Goal: Information Seeking & Learning: Learn about a topic

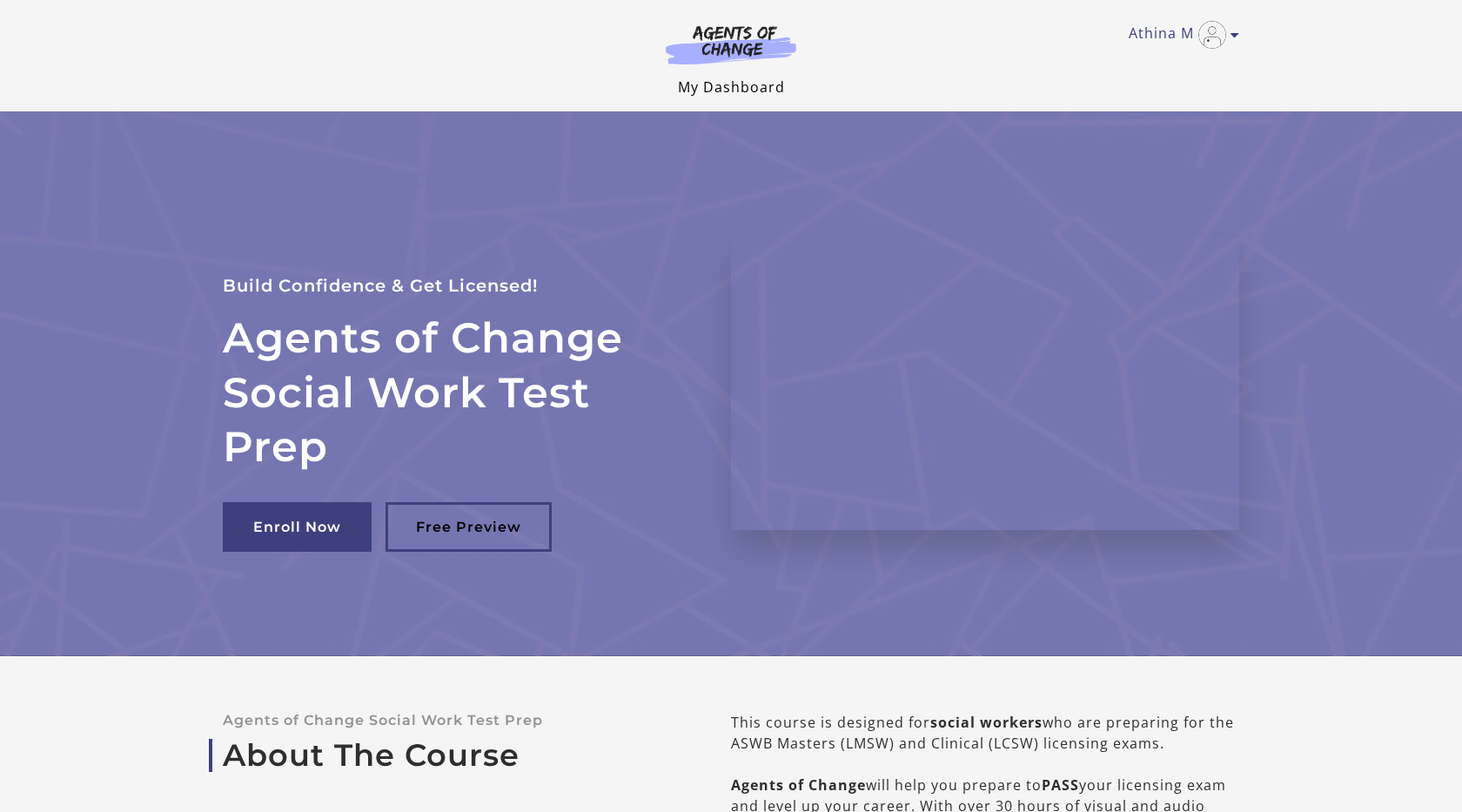
click at [728, 79] on link "My Dashboard" at bounding box center [731, 87] width 107 height 19
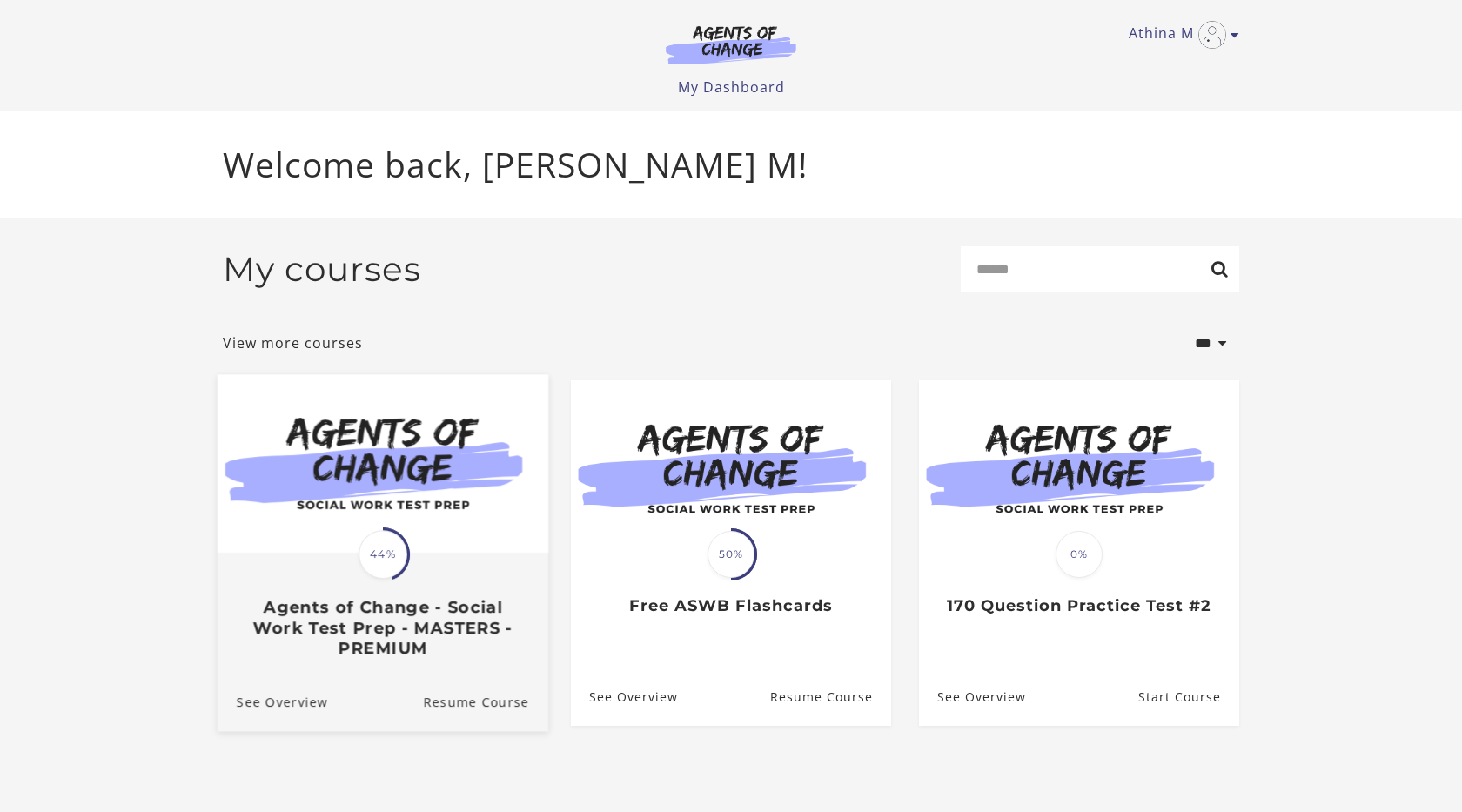
click at [374, 482] on img at bounding box center [383, 464] width 330 height 179
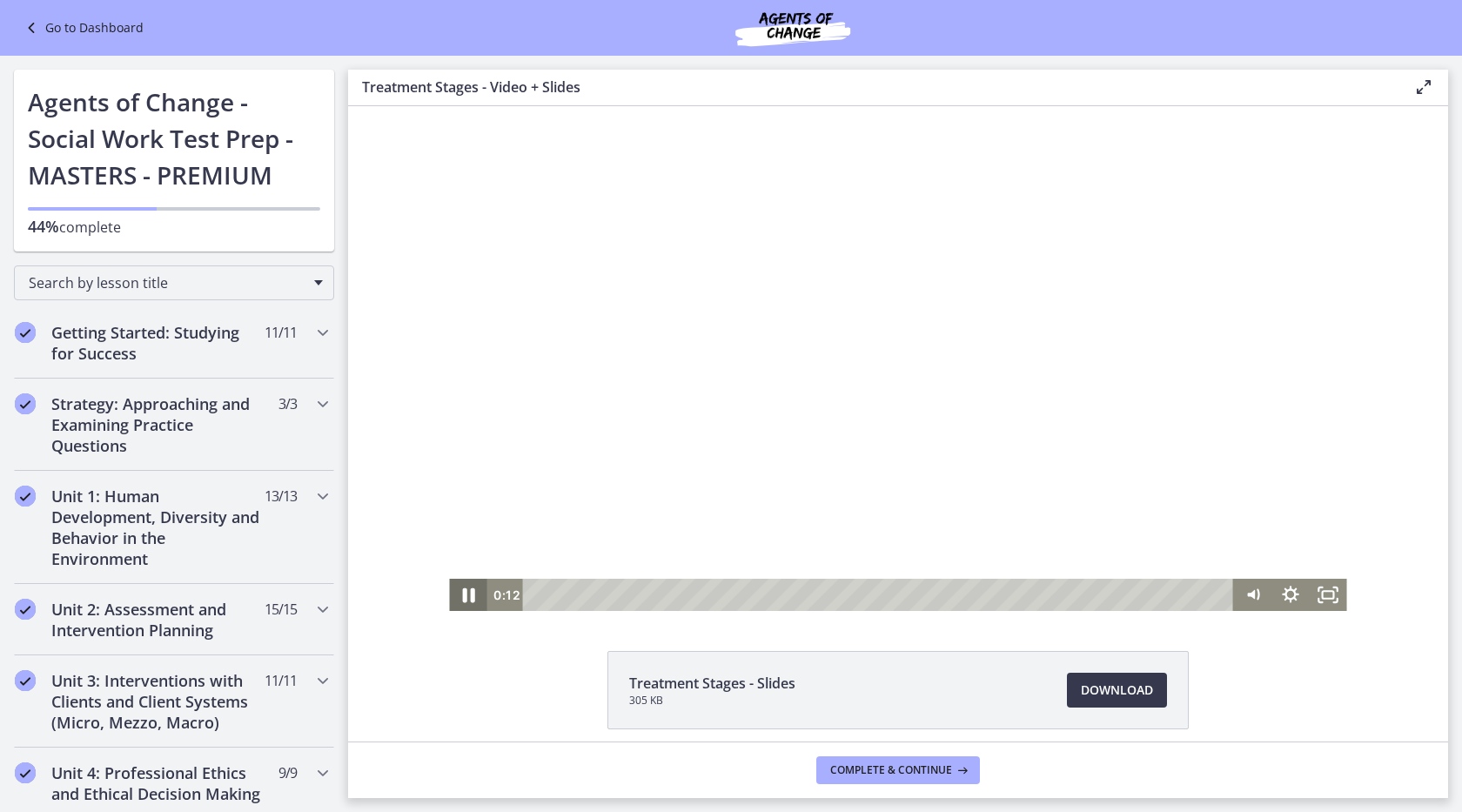
click at [466, 595] on icon "Pause" at bounding box center [468, 596] width 12 height 15
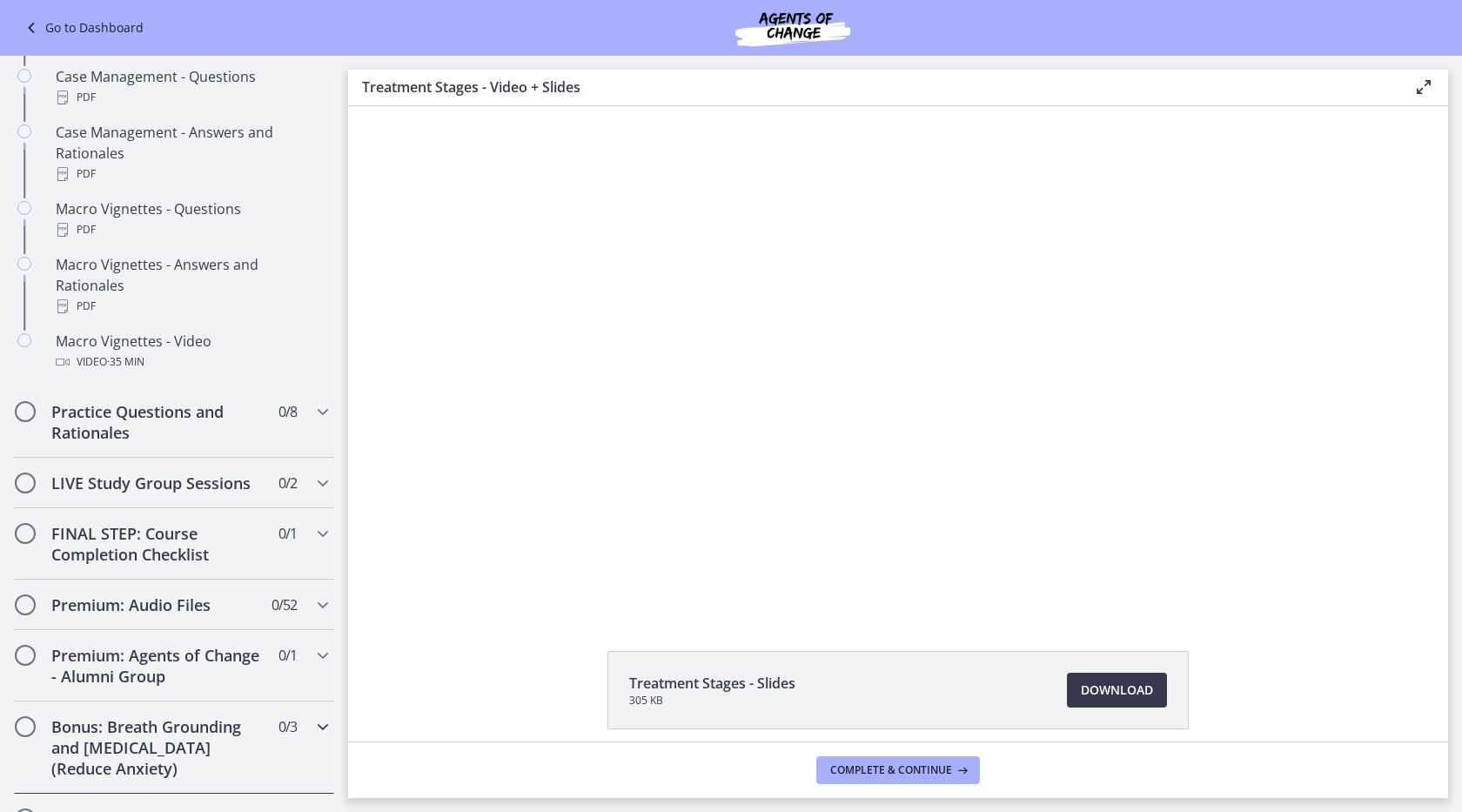
scroll to position [1783, 0]
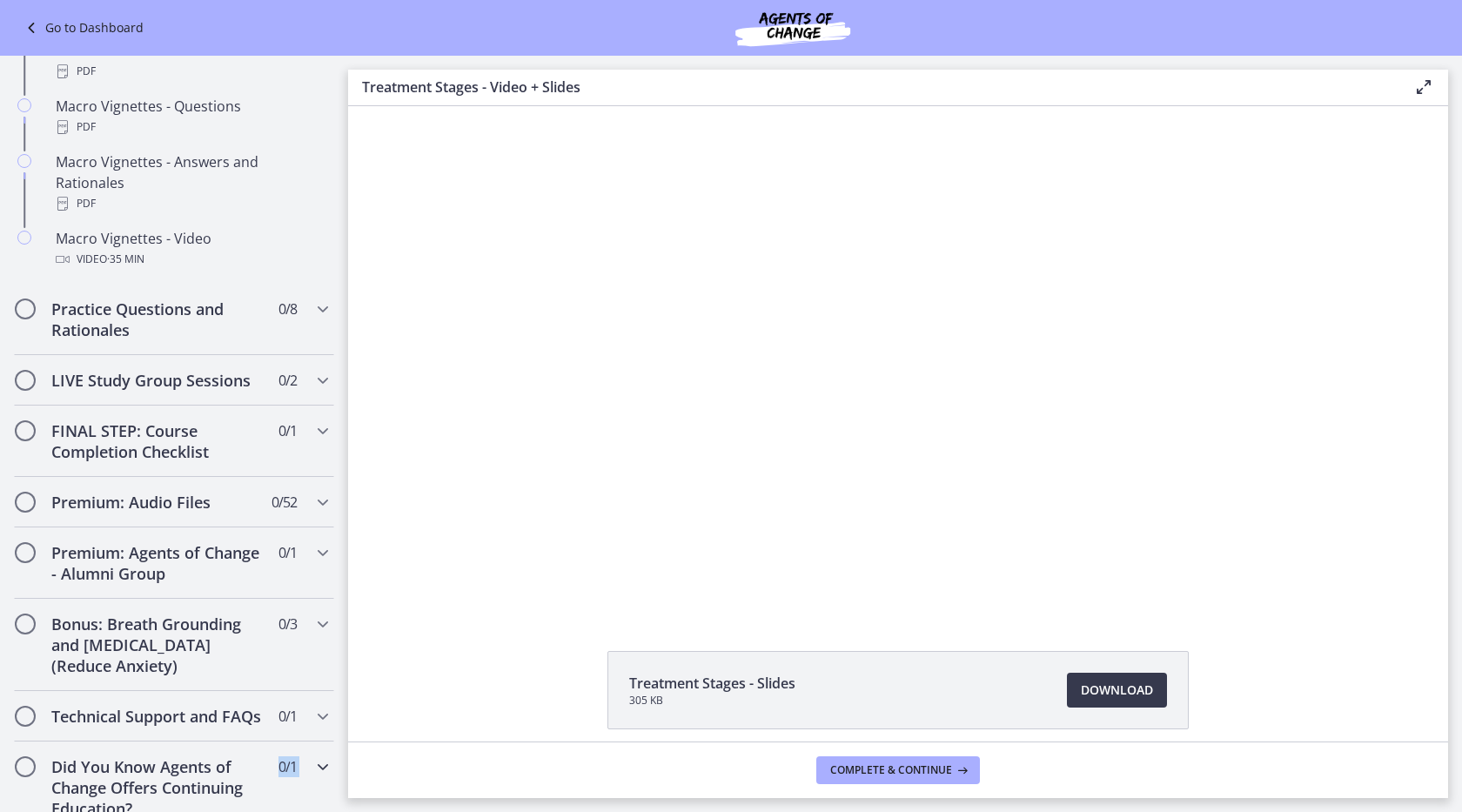
drag, startPoint x: 350, startPoint y: 79, endPoint x: 189, endPoint y: 811, distance: 749.5
click at [189, 811] on div "Go to Dashboard Go to Dashboard Agents of Change - Social Work Test Prep - MAST…" at bounding box center [731, 434] width 1462 height 756
click at [330, 370] on icon "Chapters" at bounding box center [322, 380] width 21 height 21
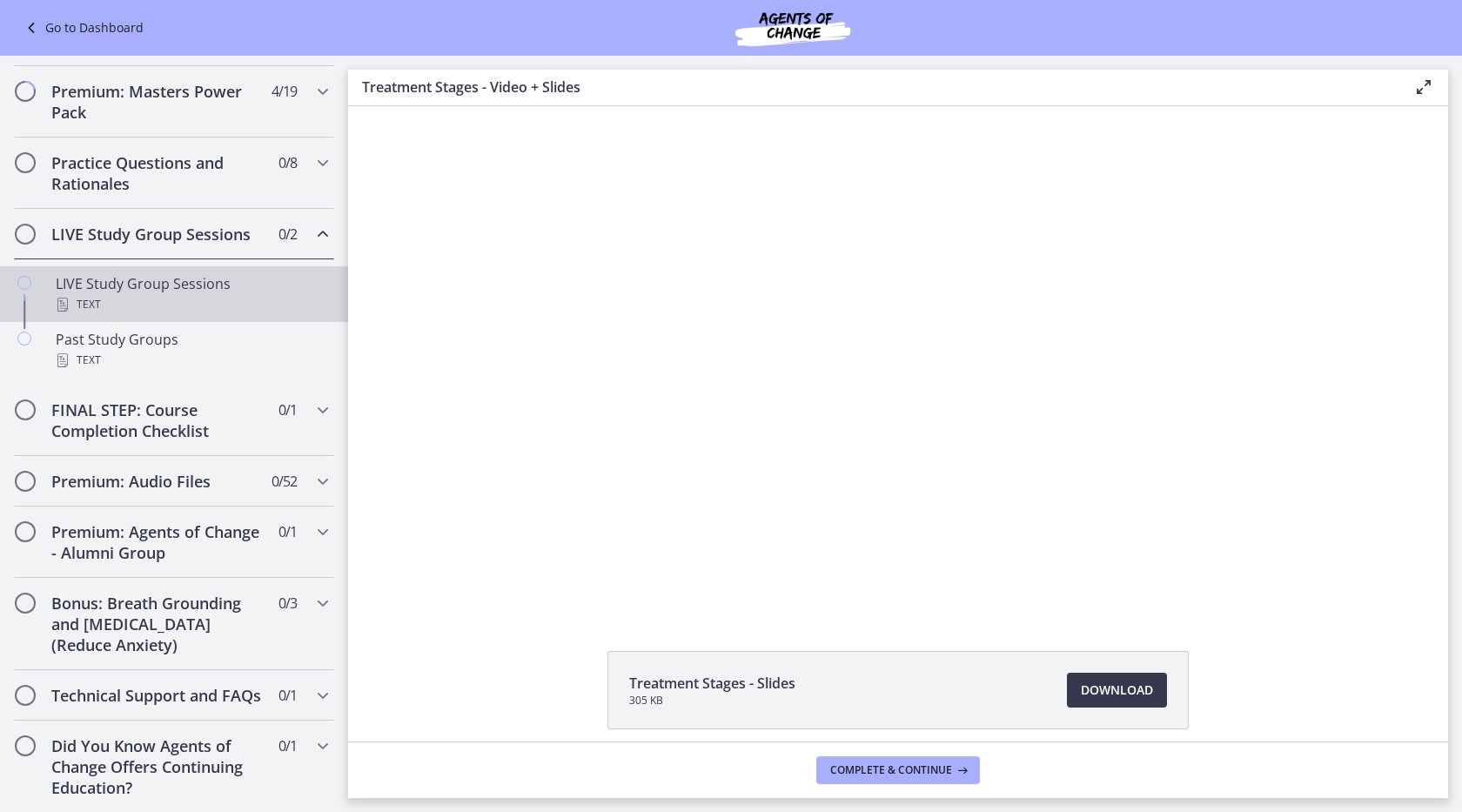
click at [190, 306] on div "Text" at bounding box center [191, 304] width 272 height 21
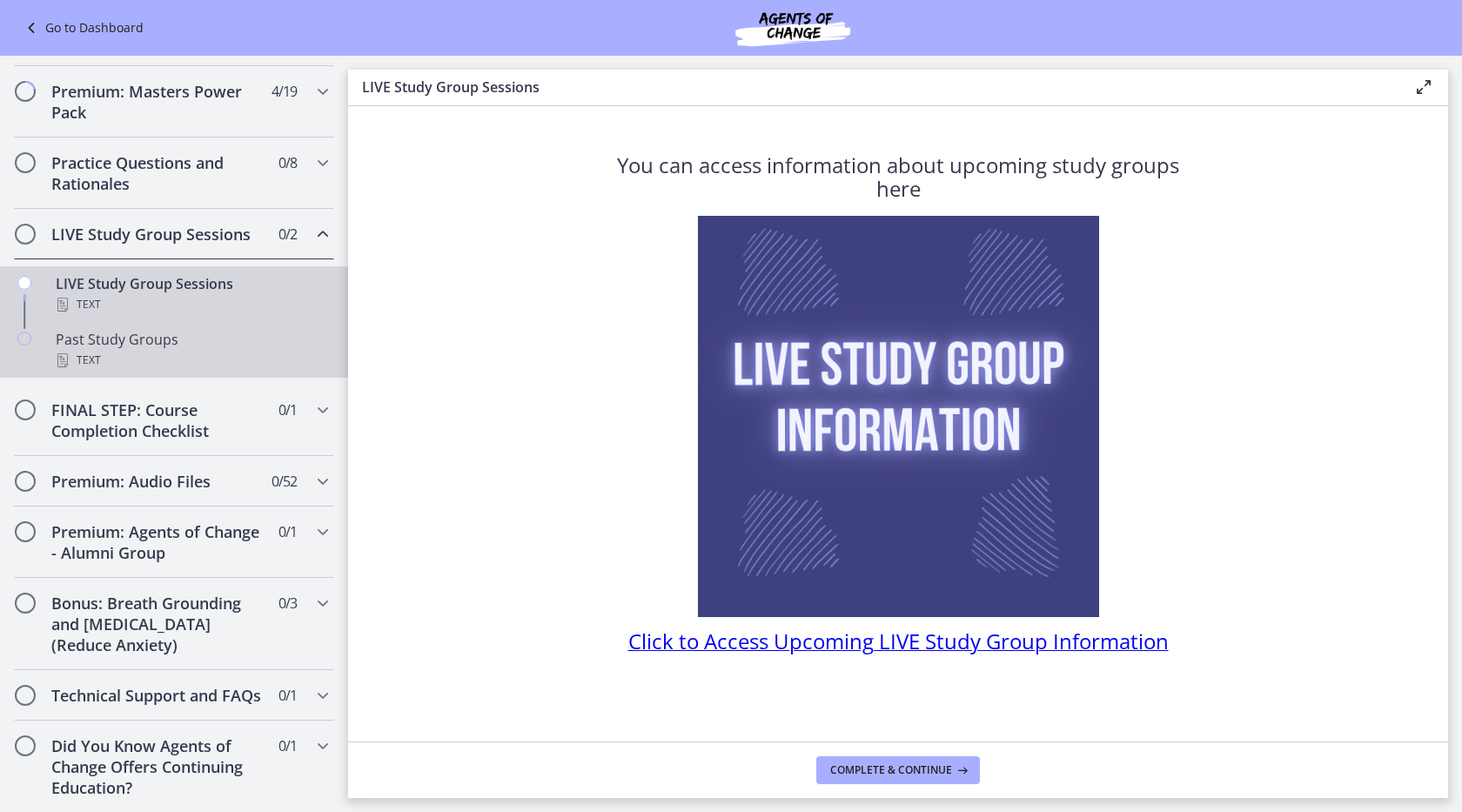
click at [97, 345] on div "Past Study Groups Text" at bounding box center [191, 350] width 272 height 42
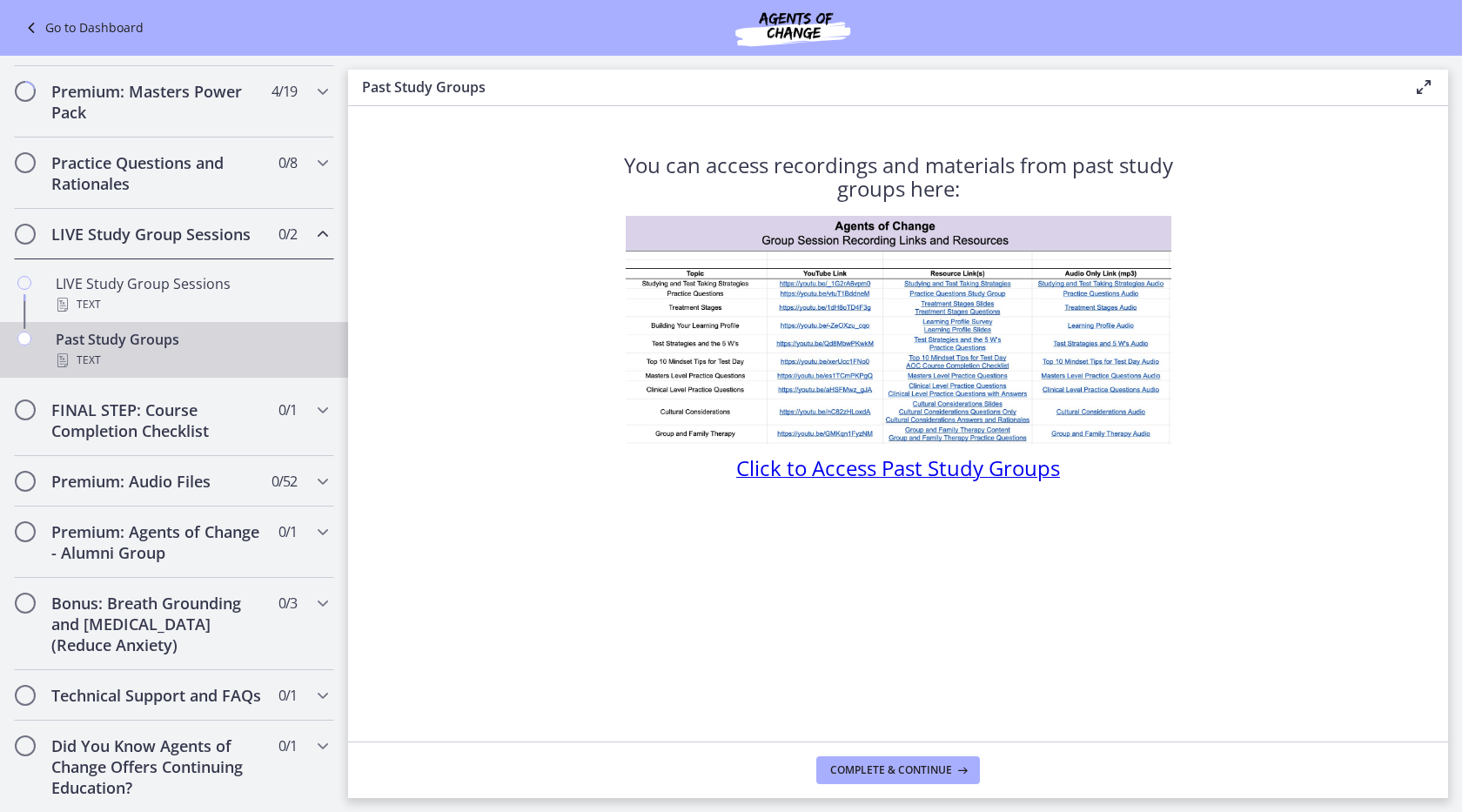
click at [784, 476] on span "Click to Access Past Study Groups" at bounding box center [898, 467] width 324 height 28
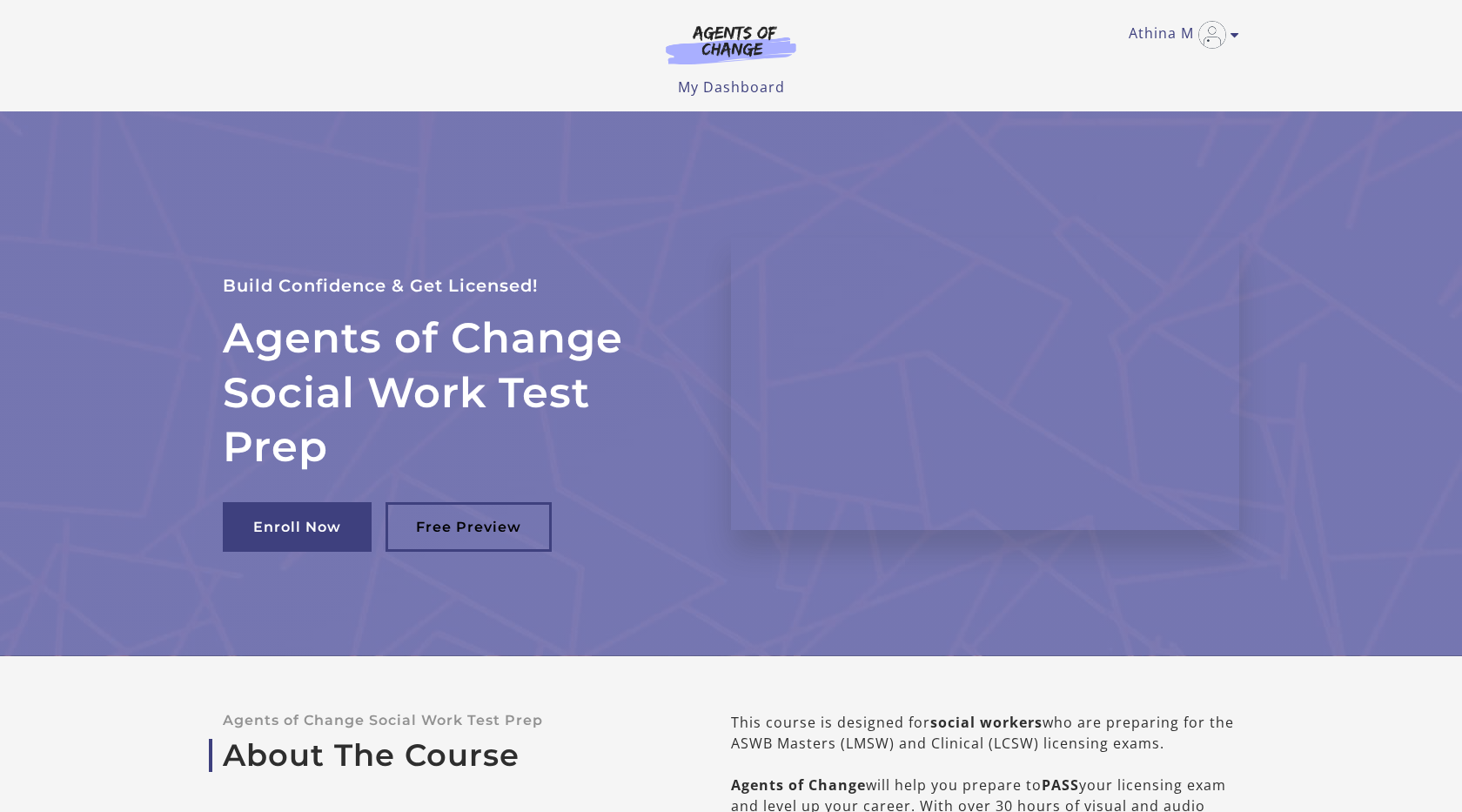
click at [699, 80] on link "My Dashboard" at bounding box center [731, 87] width 107 height 19
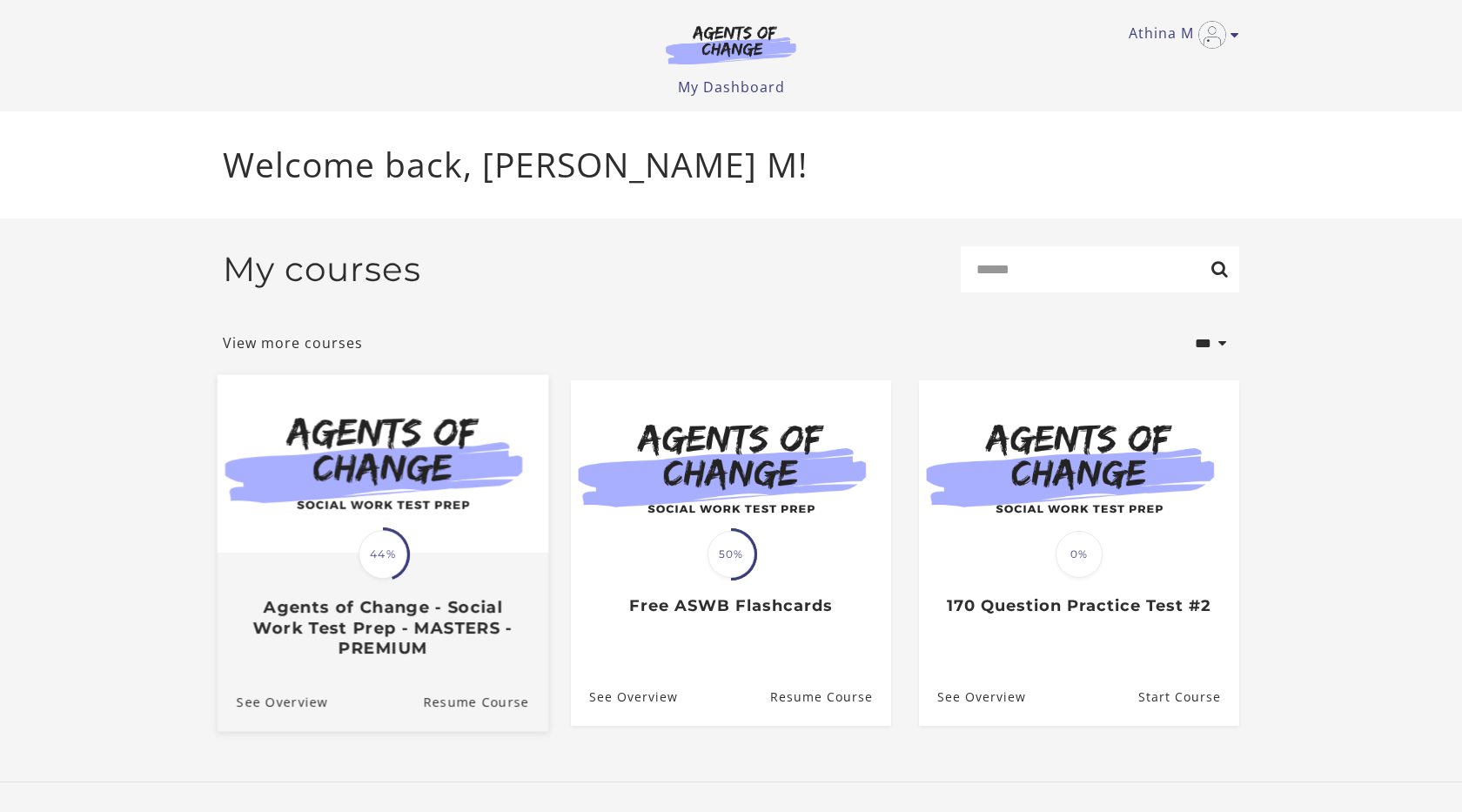
click at [426, 512] on img at bounding box center [383, 464] width 330 height 179
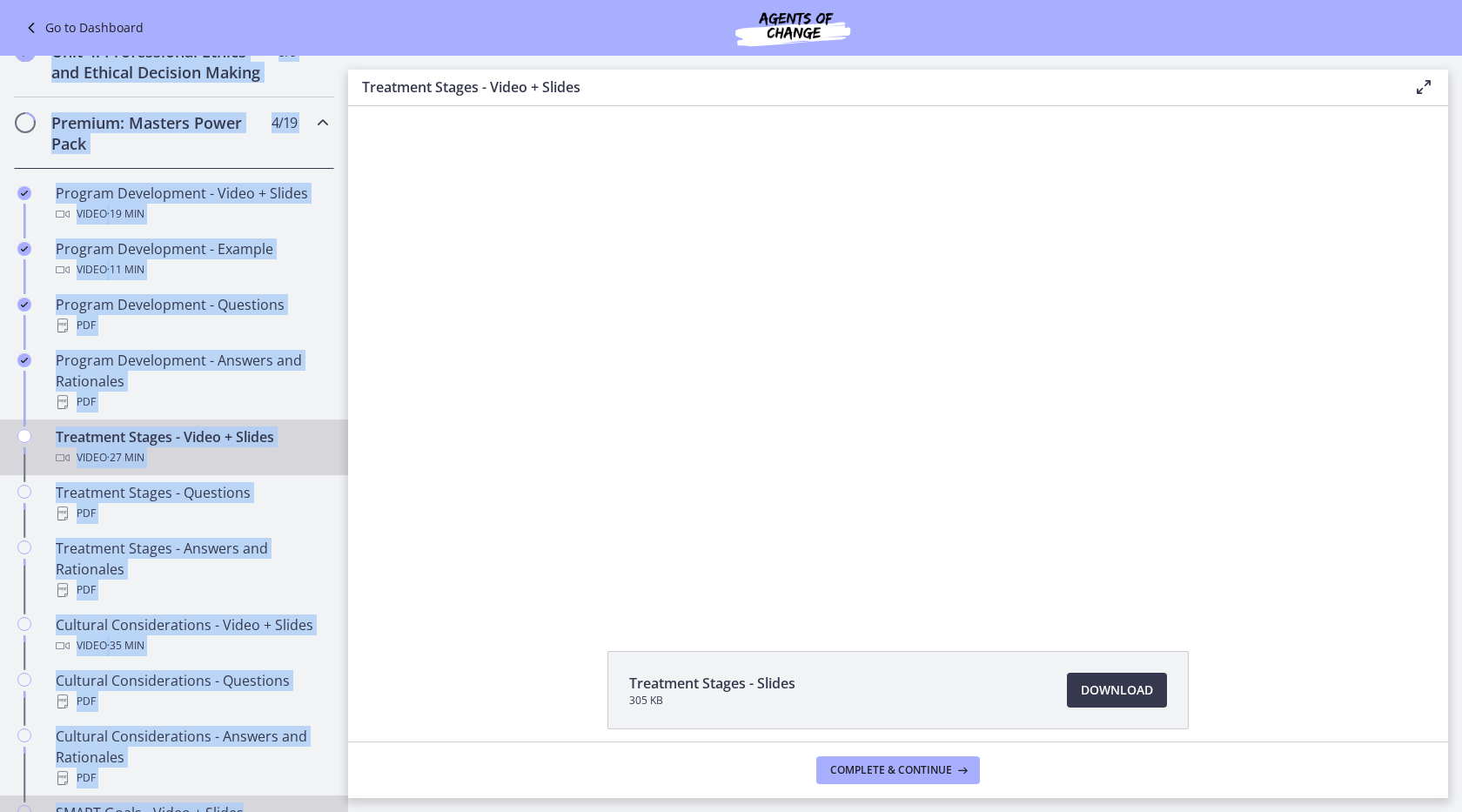
scroll to position [754, 0]
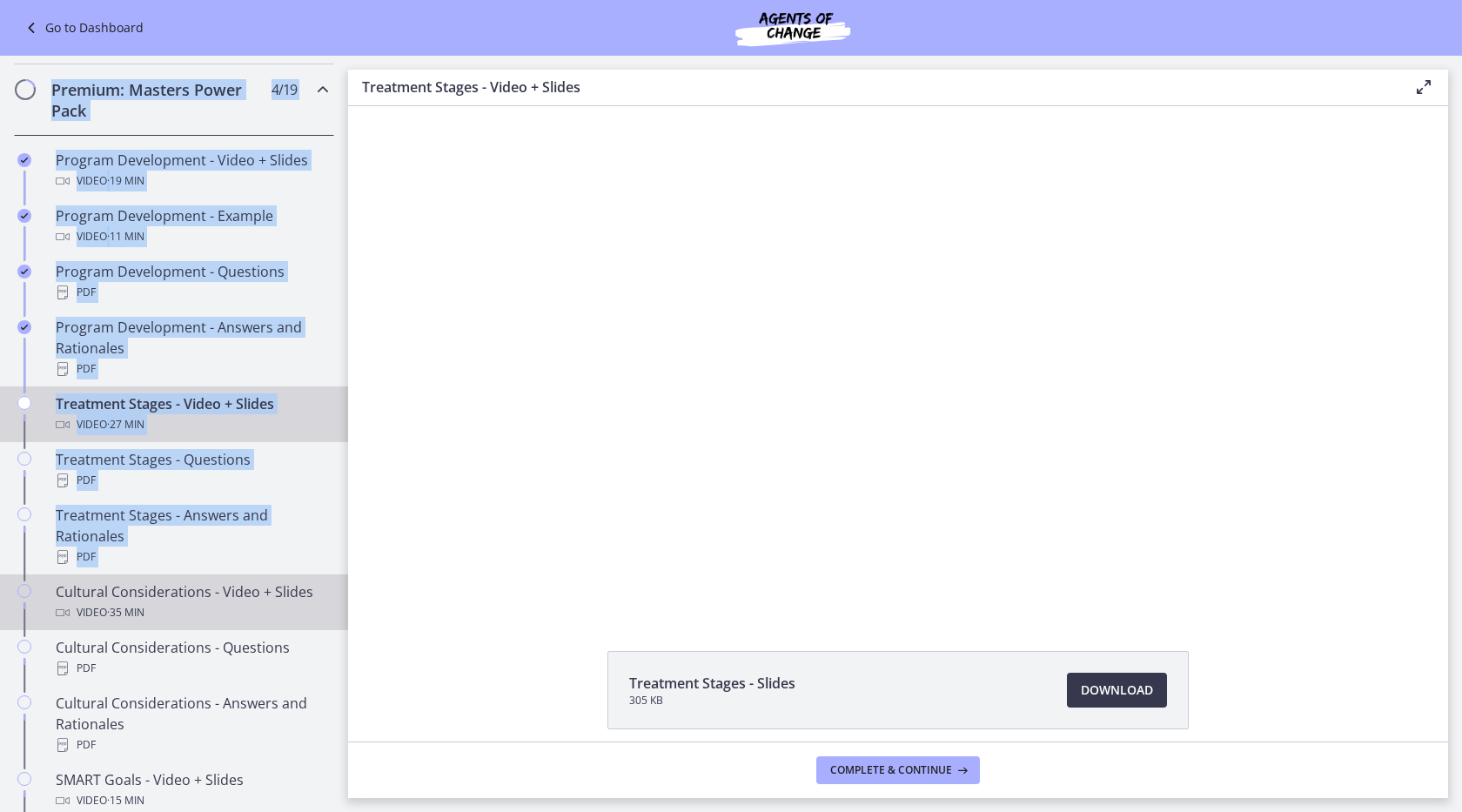
drag, startPoint x: 334, startPoint y: 130, endPoint x: 290, endPoint y: 579, distance: 451.2
click at [290, 579] on div "Go to Dashboard Go to Dashboard Agents of Change - Social Work Test Prep - MAST…" at bounding box center [174, 581] width 348 height 2561
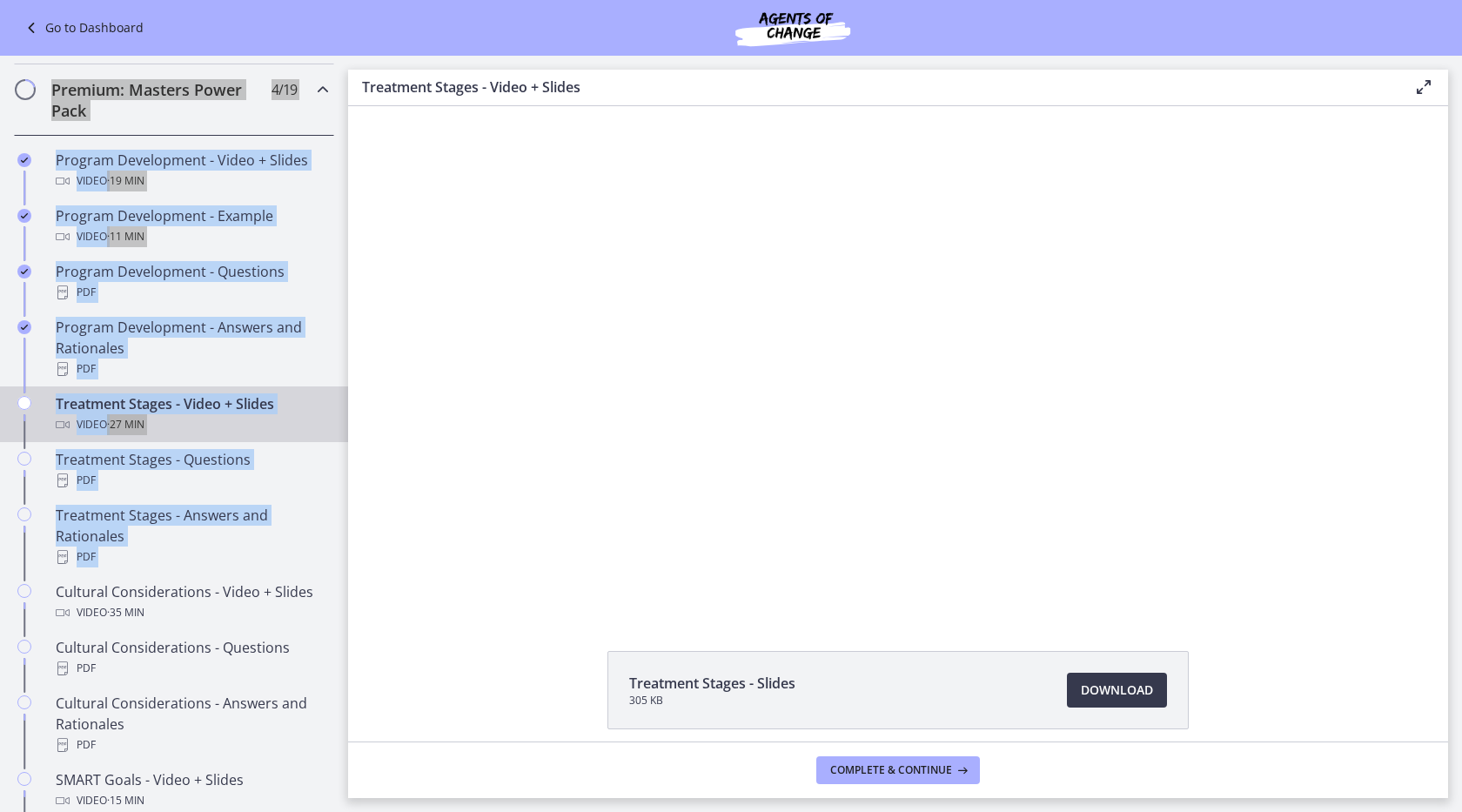
click at [402, 382] on div "Click for sound @keyframes VOLUME_SMALL_WAVE_FLASH { 0% { opacity: 0; } 33% { o…" at bounding box center [898, 358] width 1100 height 504
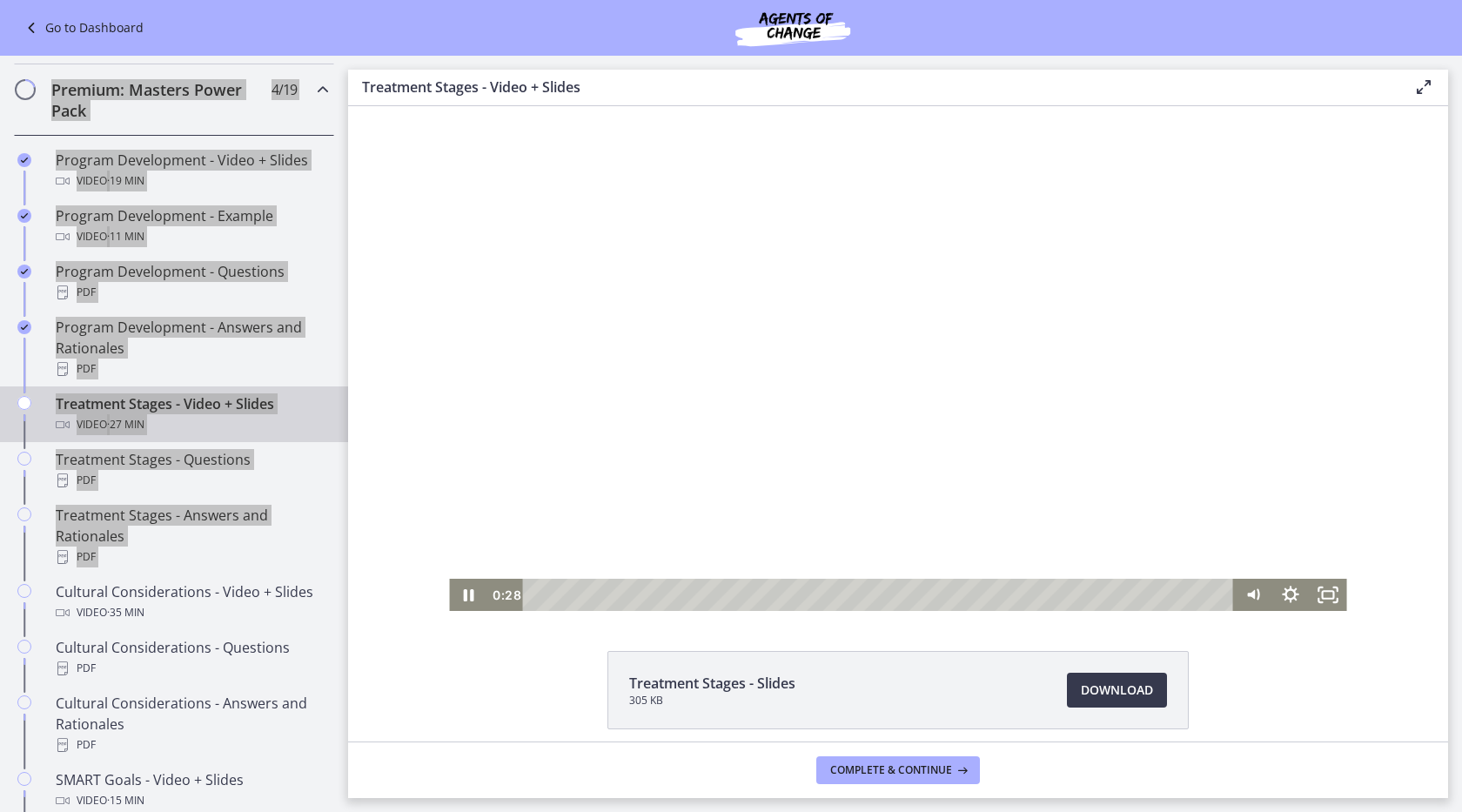
click at [594, 443] on div at bounding box center [897, 358] width 897 height 504
